Goal: Task Accomplishment & Management: Manage account settings

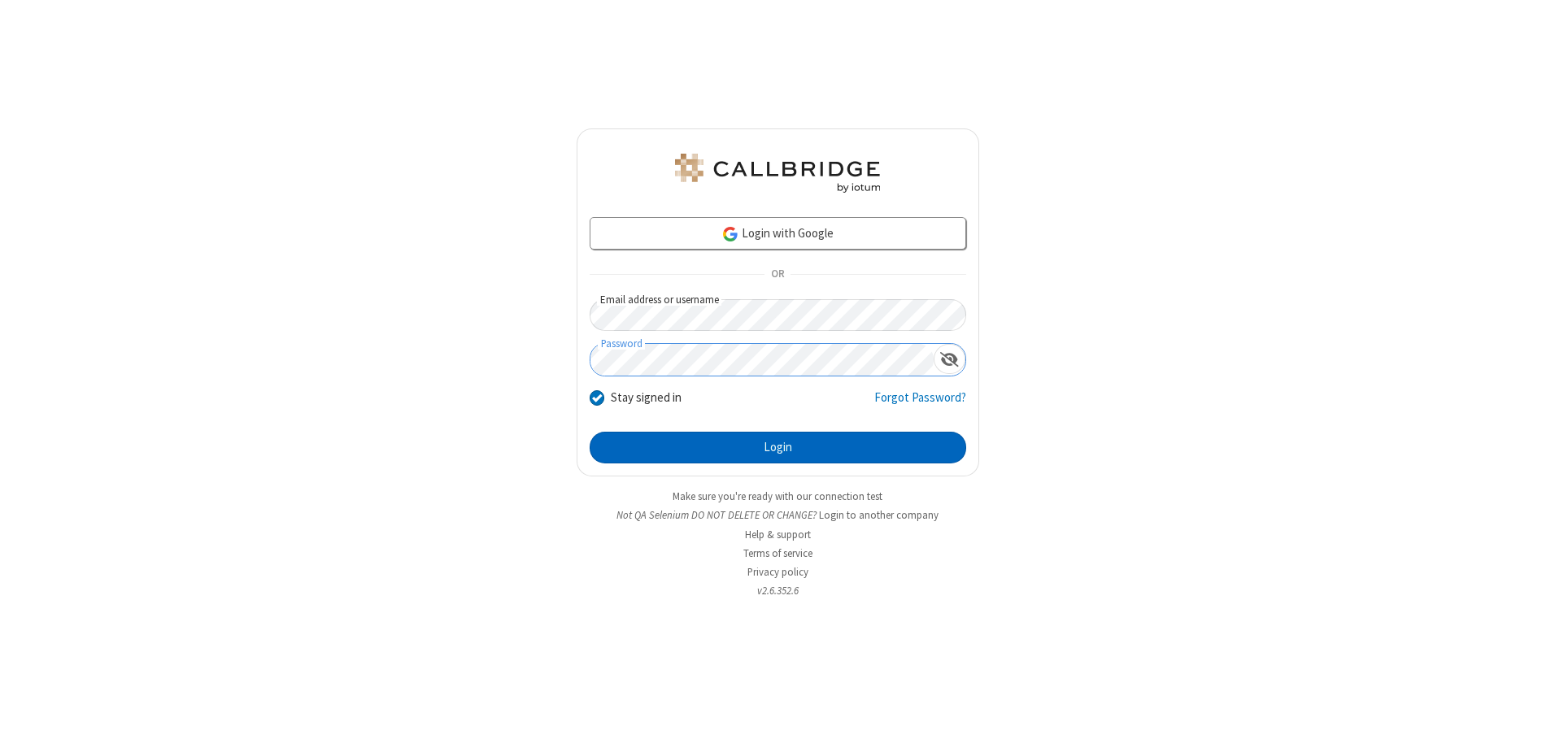
click at [778, 447] on button "Login" at bounding box center [778, 448] width 377 height 33
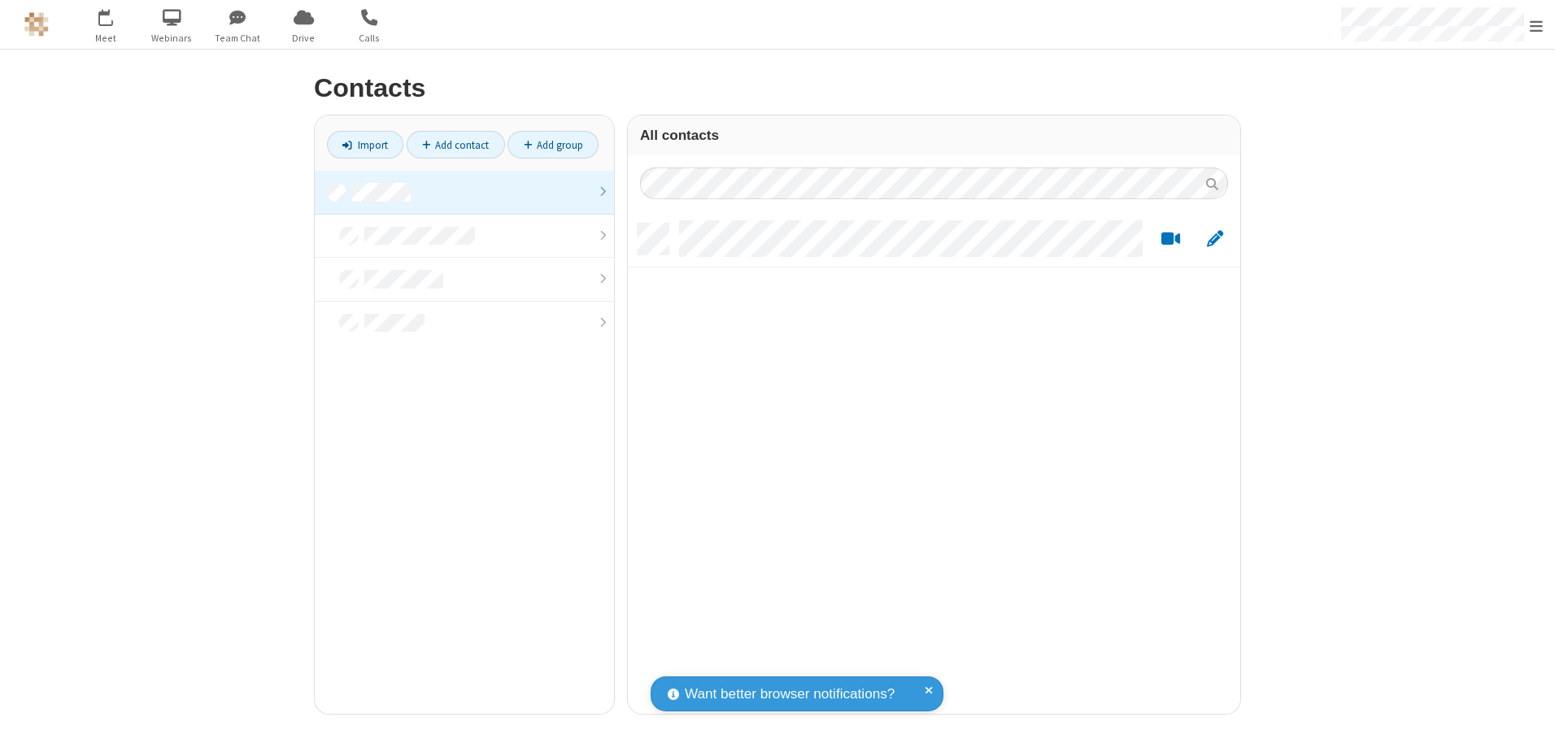
scroll to position [490, 600]
click at [464, 192] on link at bounding box center [464, 193] width 299 height 44
click at [456, 145] on link "Add contact" at bounding box center [456, 145] width 98 height 28
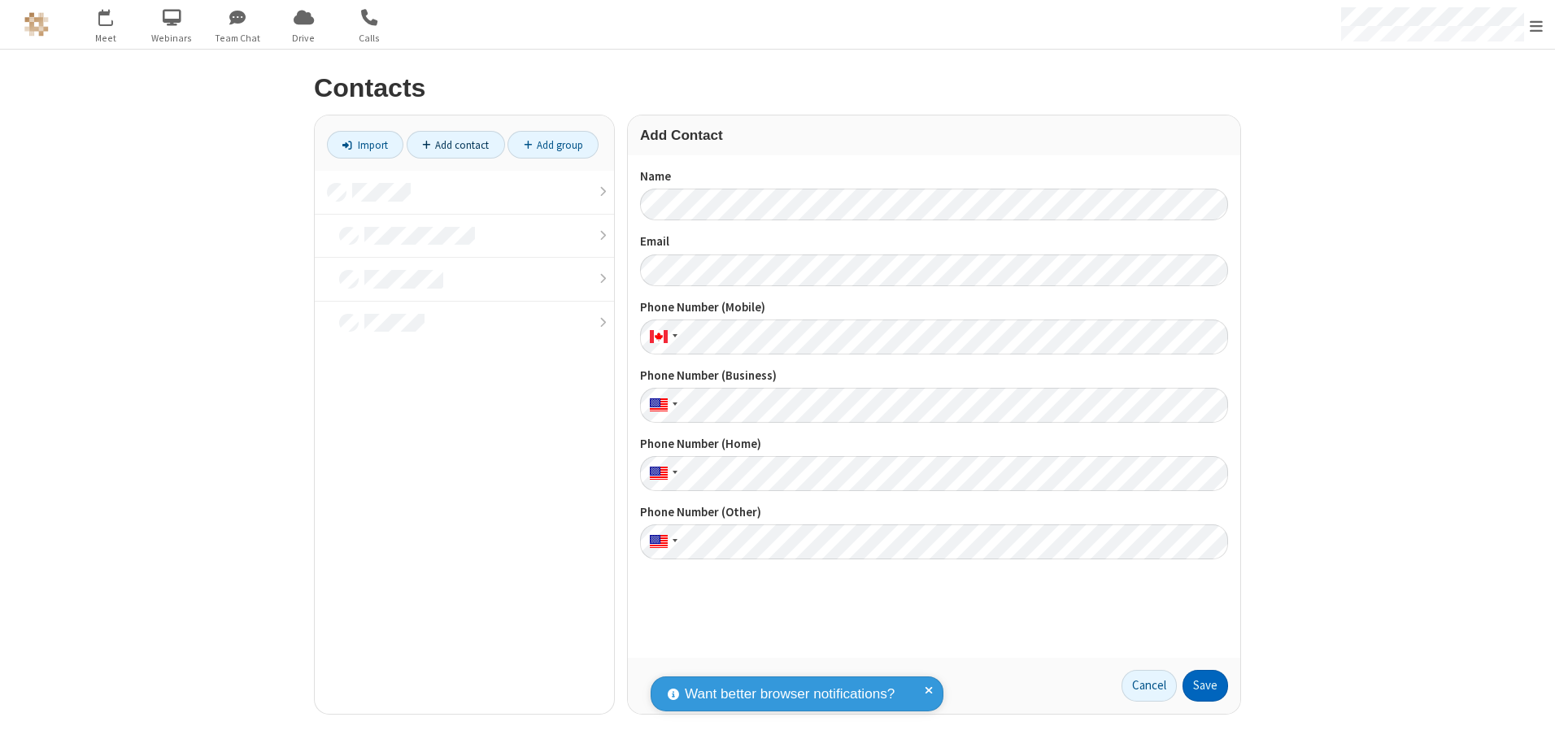
click at [1205, 686] on button "Save" at bounding box center [1206, 686] width 46 height 33
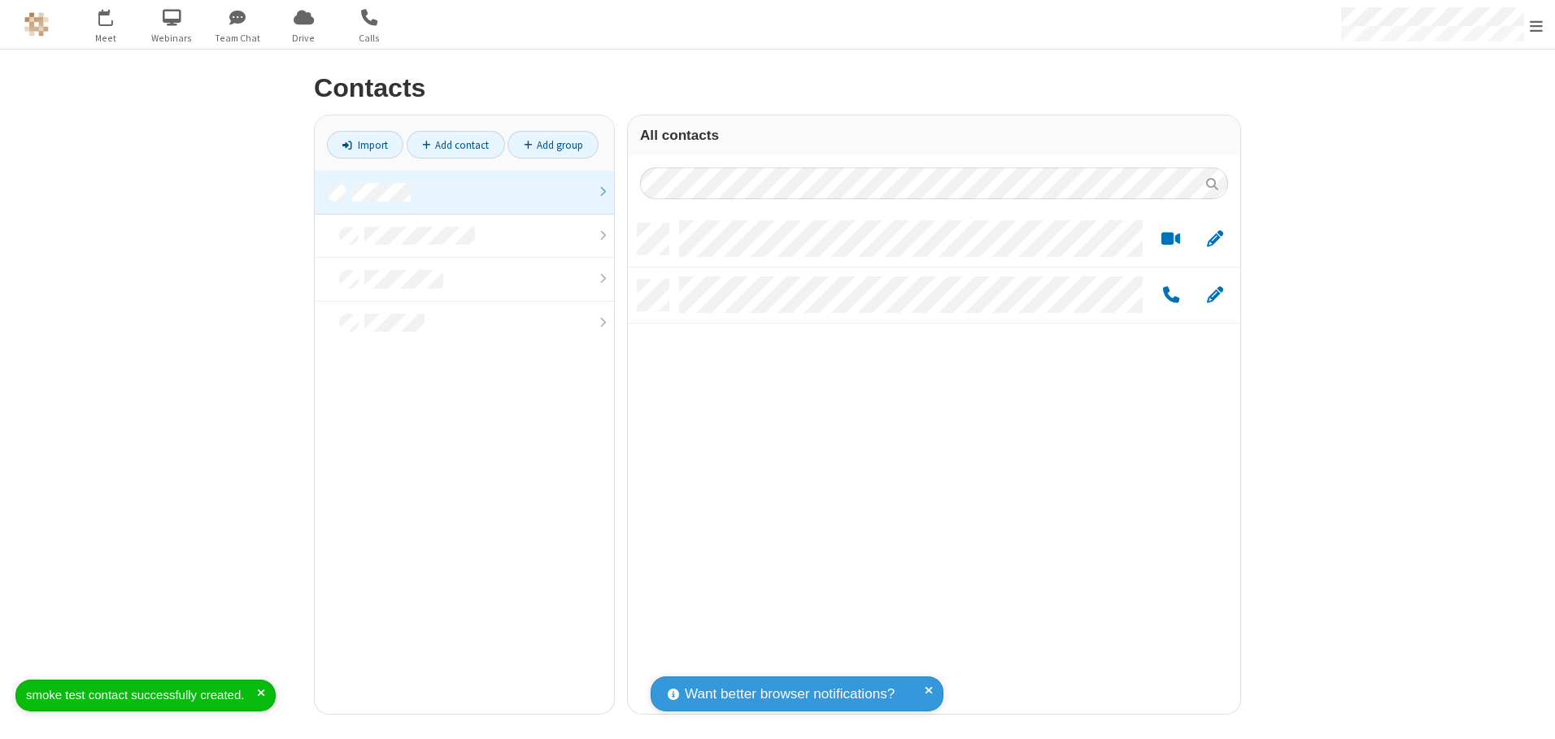
scroll to position [490, 600]
click at [456, 145] on link "Add contact" at bounding box center [456, 145] width 98 height 28
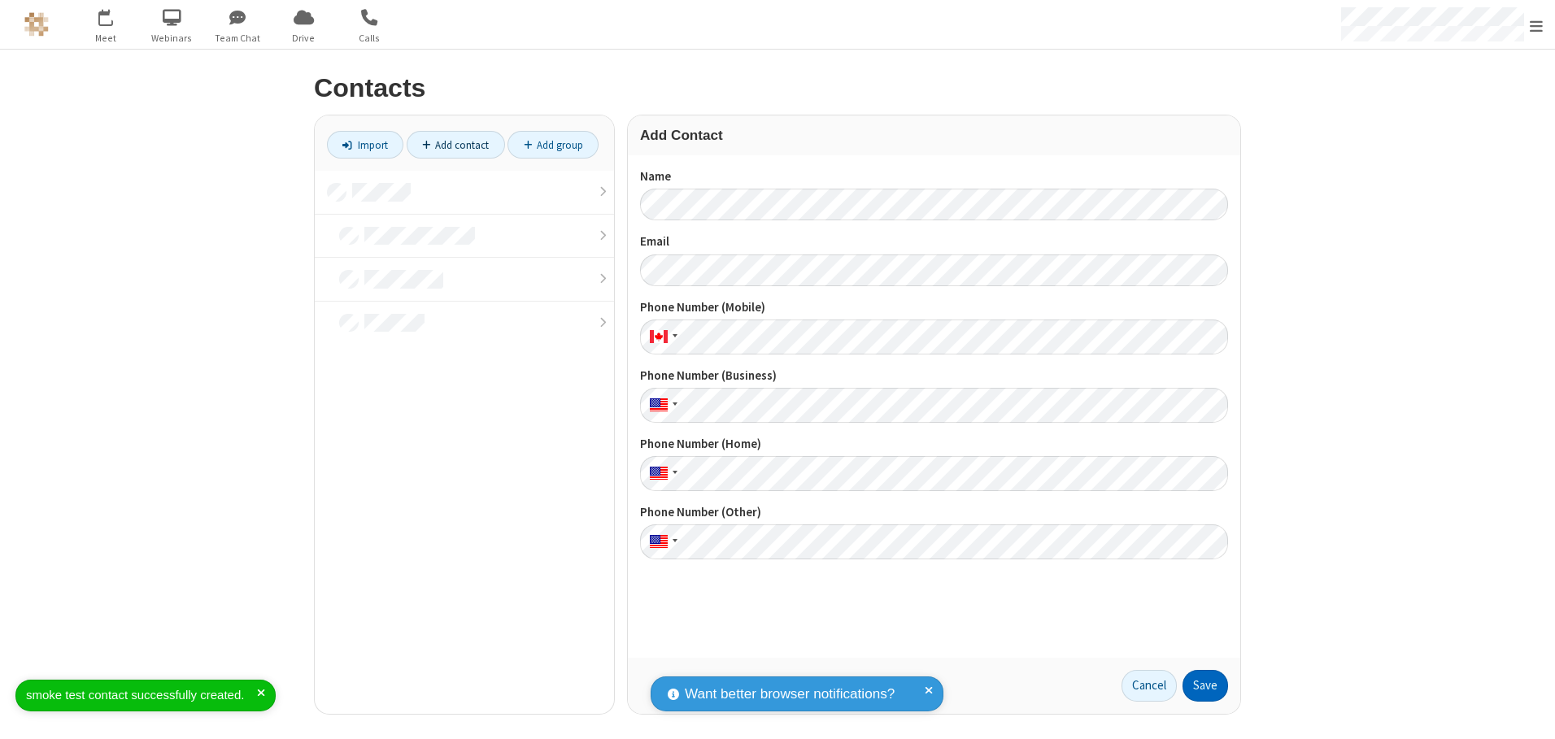
click at [1205, 686] on button "Save" at bounding box center [1206, 686] width 46 height 33
